Goal: Navigation & Orientation: Go to known website

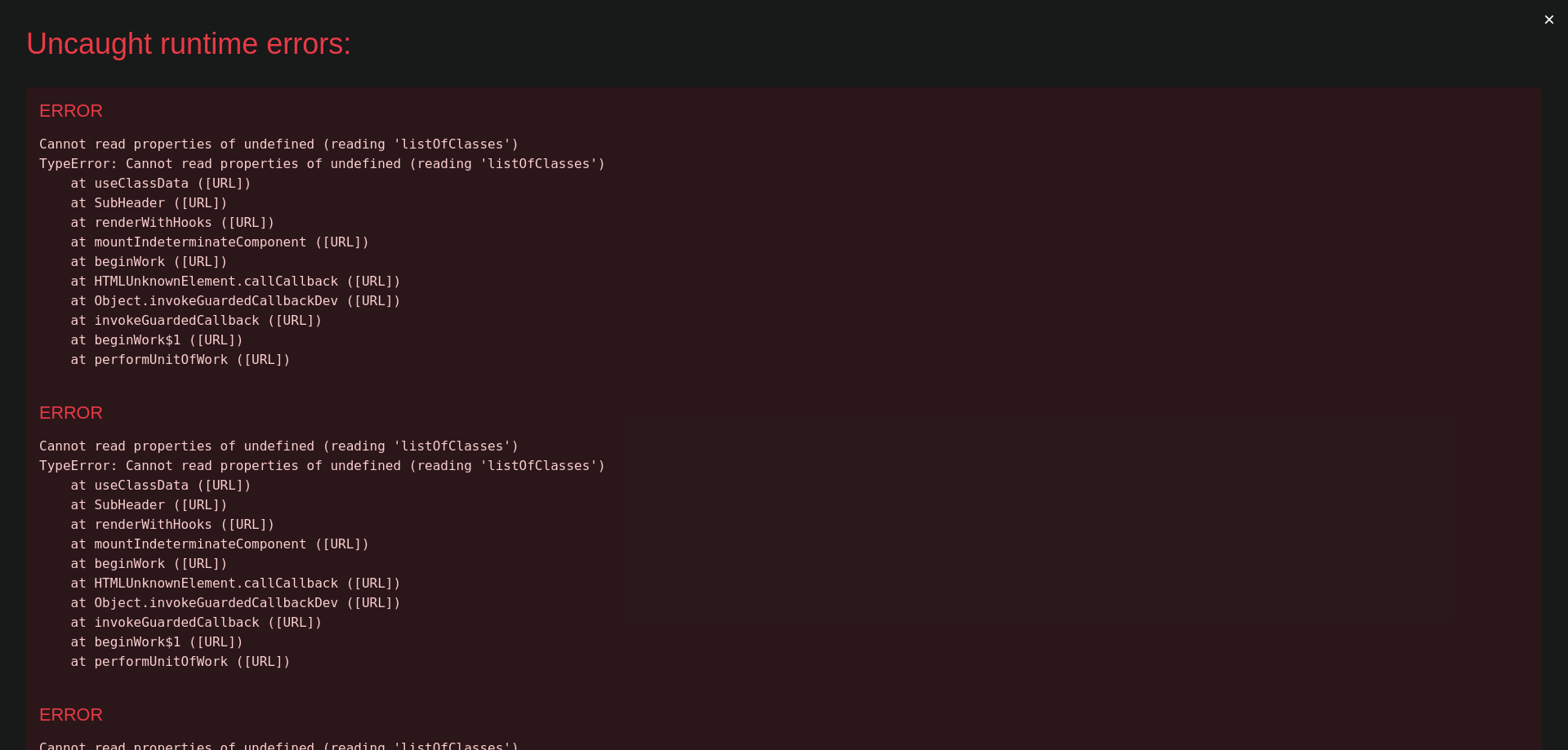
click at [1534, 21] on button "×" at bounding box center [1548, 19] width 37 height 39
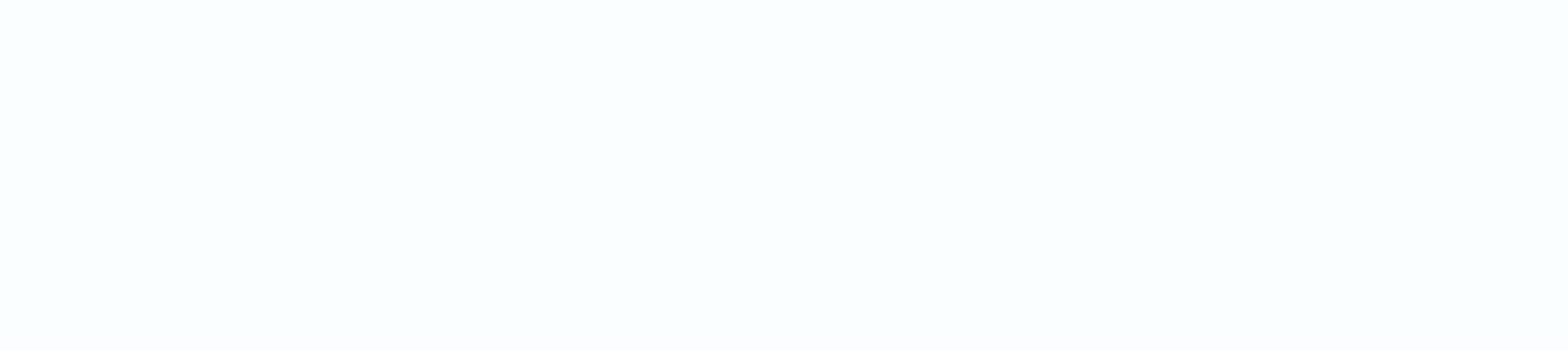
click at [564, 0] on html at bounding box center [784, 0] width 1568 height 0
